Goal: Check status

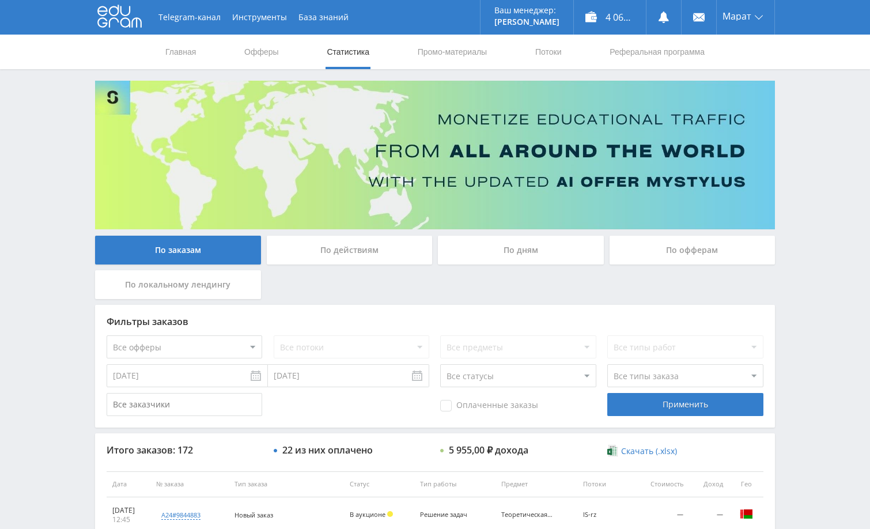
click at [799, 221] on div "Telegram-канал Инструменты База знаний Ваш менеджер: [PERSON_NAME] Online @edug…" at bounding box center [435, 484] width 870 height 968
drag, startPoint x: 807, startPoint y: 225, endPoint x: 784, endPoint y: 203, distance: 31.8
click at [807, 225] on div "Telegram-канал Инструменты База знаний Ваш менеджер: Alex Alex Online @edugram_…" at bounding box center [435, 484] width 870 height 968
click at [810, 178] on div "Telegram-канал Инструменты База знаний Ваш менеджер: Alex Alex Online @edugram_…" at bounding box center [435, 484] width 870 height 968
drag, startPoint x: 836, startPoint y: 351, endPoint x: 824, endPoint y: 345, distance: 12.9
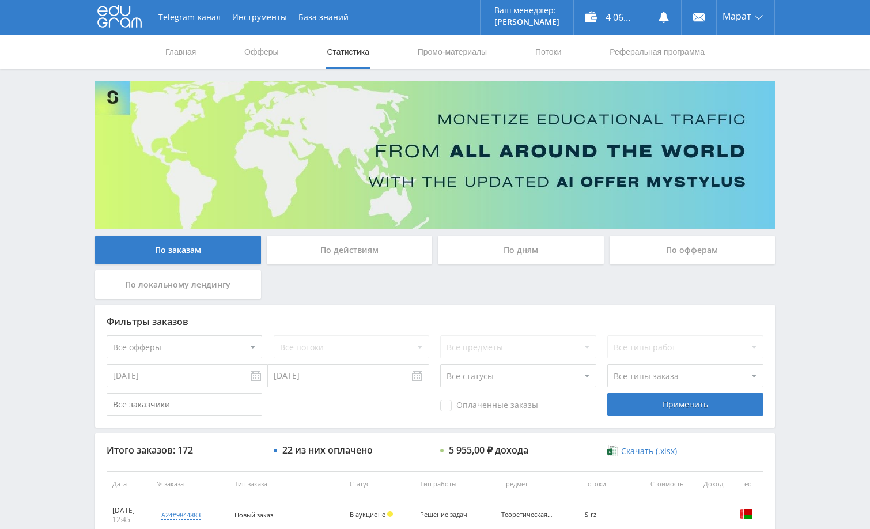
click at [834, 351] on div "Telegram-канал Инструменты База знаний Ваш менеджер: Alex Alex Online @edugram_…" at bounding box center [435, 484] width 870 height 968
